Goal: Find specific page/section

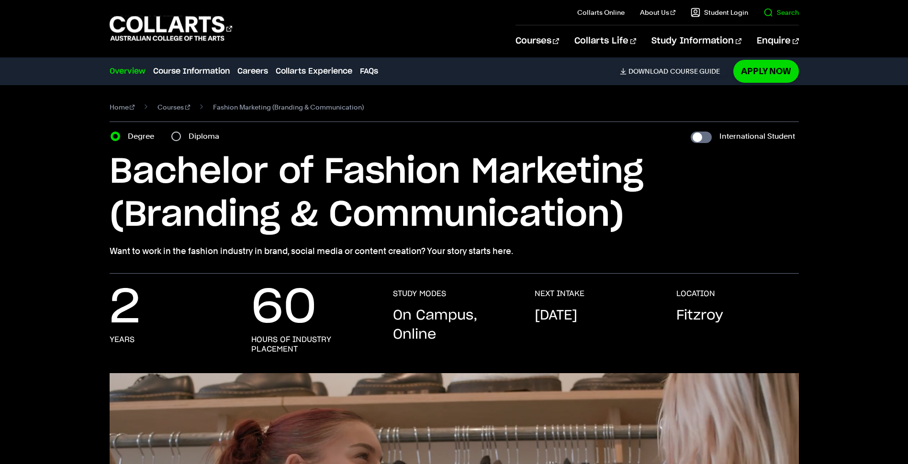
click at [778, 10] on link "Search" at bounding box center [780, 13] width 35 height 10
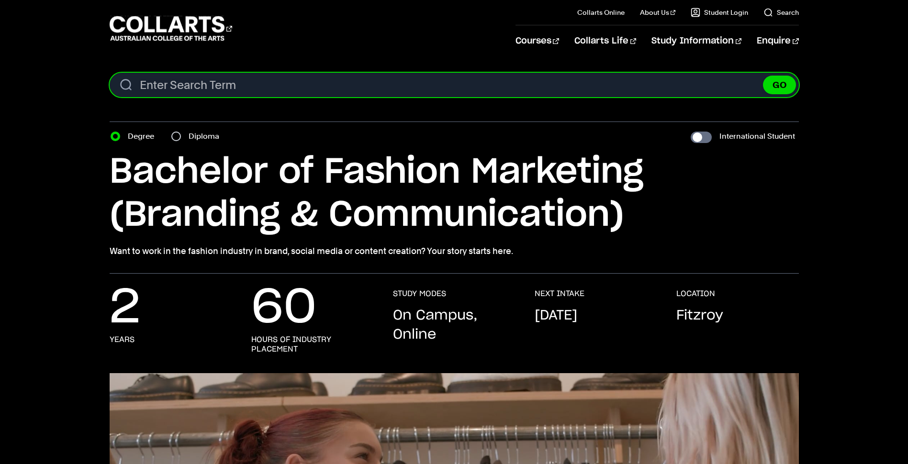
paste input "MSTTX3014"
type input "MSTTX3014"
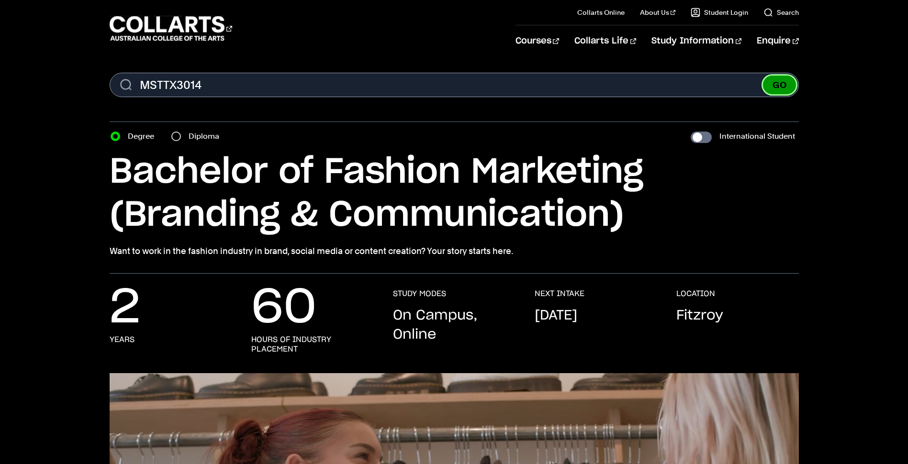
click at [776, 87] on button "GO" at bounding box center [779, 85] width 33 height 19
